Goal: Book appointment/travel/reservation

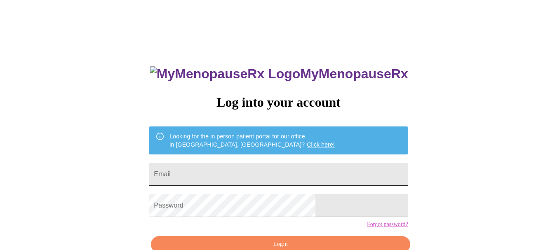
click at [291, 172] on input "Email" at bounding box center [278, 174] width 259 height 23
type input "belladonalds@yahoo.com"
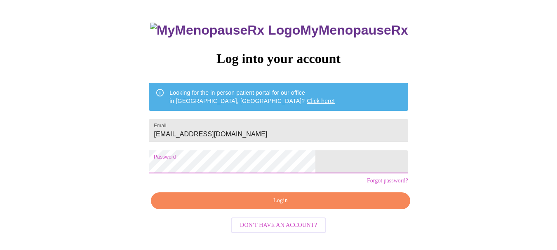
scroll to position [46, 0]
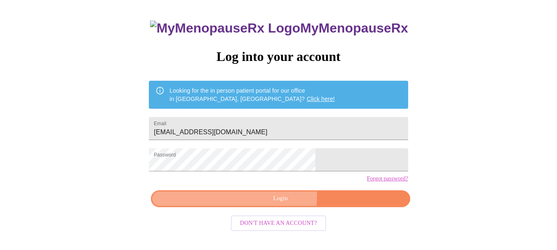
click at [259, 204] on span "Login" at bounding box center [281, 199] width 240 height 10
click at [283, 204] on span "Login" at bounding box center [281, 199] width 240 height 10
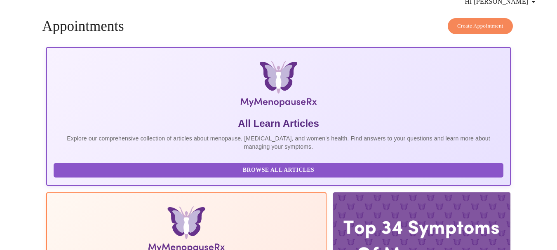
scroll to position [45, 0]
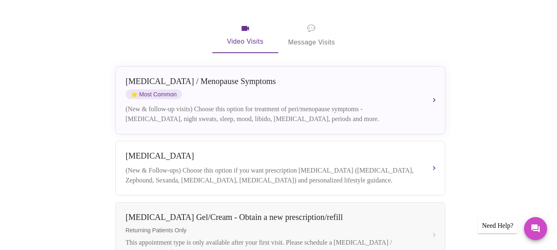
scroll to position [180, 0]
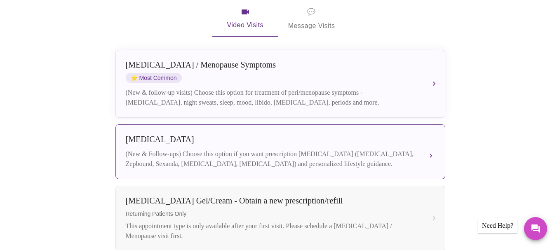
click at [404, 135] on div "Weight Management" at bounding box center [272, 139] width 293 height 9
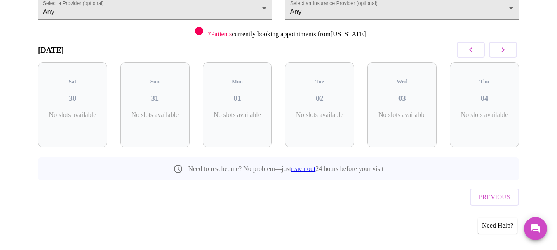
scroll to position [74, 0]
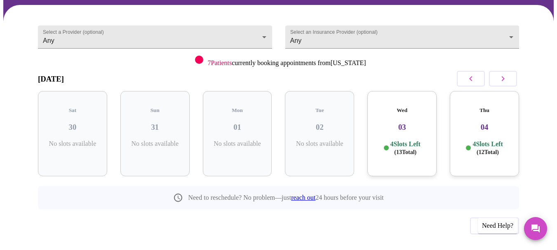
click at [405, 149] on span "( 13 Total)" at bounding box center [405, 152] width 22 height 6
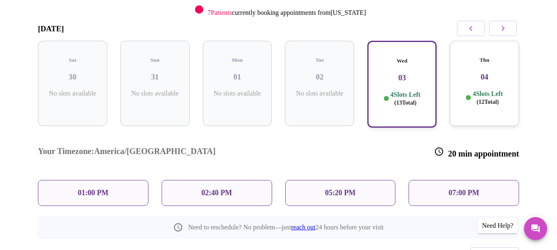
scroll to position [140, 0]
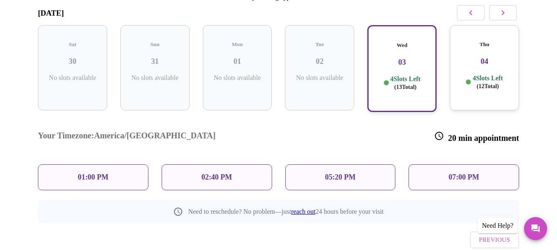
click at [111, 165] on div "01:00 PM" at bounding box center [93, 178] width 111 height 26
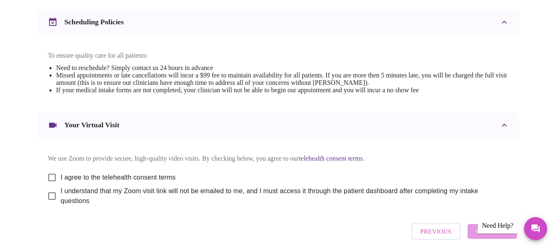
scroll to position [350, 0]
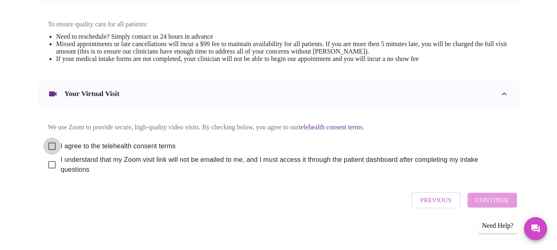
click at [50, 138] on input "I agree to the telehealth consent terms" at bounding box center [51, 146] width 17 height 17
checkbox input "true"
click at [45, 163] on input "I understand that my Zoom visit link will not be emailed to me, and I must acce…" at bounding box center [51, 164] width 17 height 17
checkbox input "true"
click at [493, 202] on span "Continue" at bounding box center [492, 200] width 33 height 11
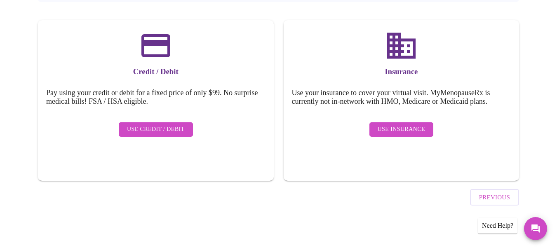
scroll to position [101, 0]
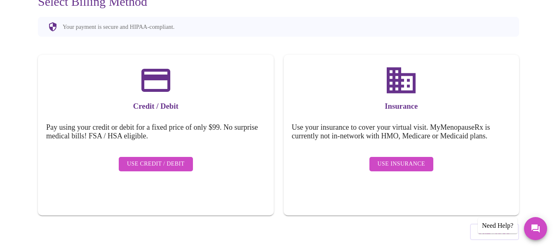
click at [493, 227] on span "Previous" at bounding box center [494, 232] width 31 height 11
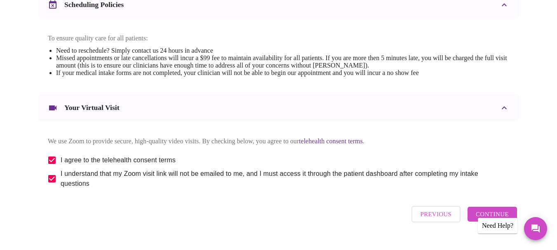
scroll to position [350, 0]
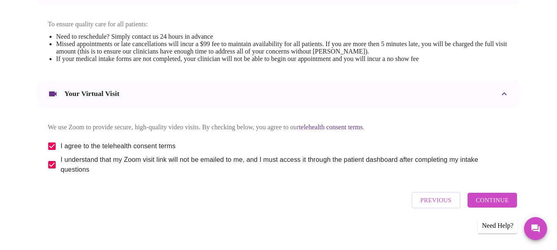
click at [507, 195] on span "Continue" at bounding box center [492, 200] width 33 height 11
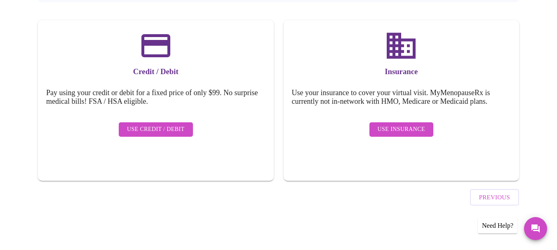
scroll to position [101, 0]
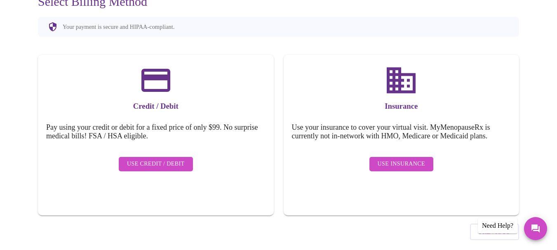
click at [418, 159] on span "Use Insurance" at bounding box center [401, 164] width 47 height 10
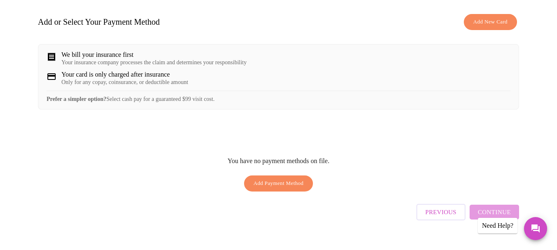
scroll to position [131, 0]
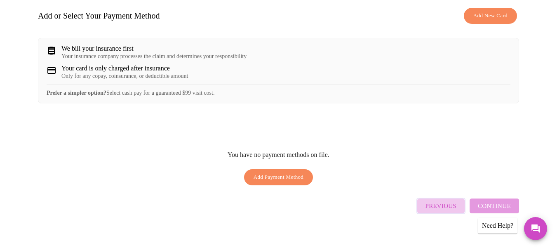
click at [453, 202] on span "Previous" at bounding box center [441, 206] width 31 height 11
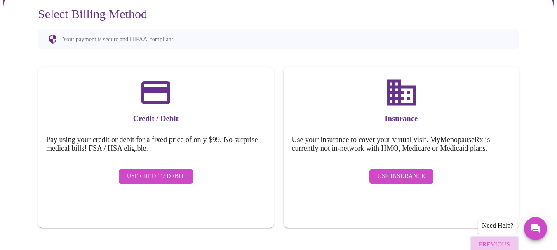
click at [492, 239] on span "Previous" at bounding box center [494, 244] width 31 height 11
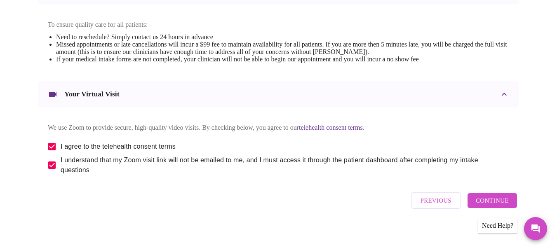
scroll to position [350, 0]
click at [49, 160] on input "I understand that my Zoom visit link will not be emailed to me, and I must acce…" at bounding box center [51, 164] width 17 height 17
checkbox input "false"
click at [50, 139] on input "I agree to the telehealth consent terms" at bounding box center [51, 146] width 17 height 17
checkbox input "false"
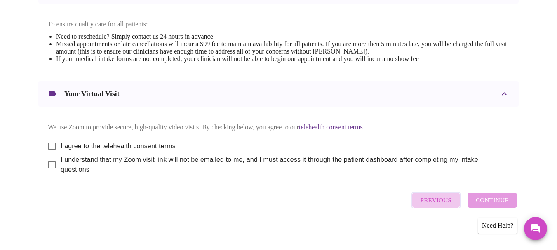
click at [432, 203] on span "Previous" at bounding box center [436, 200] width 31 height 11
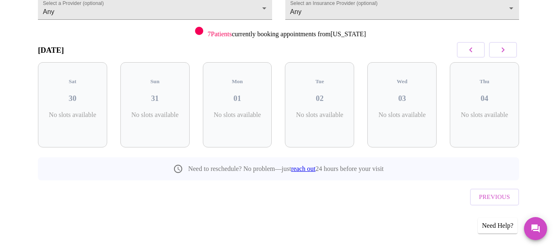
scroll to position [74, 0]
